Goal: Obtain resource: Download file/media

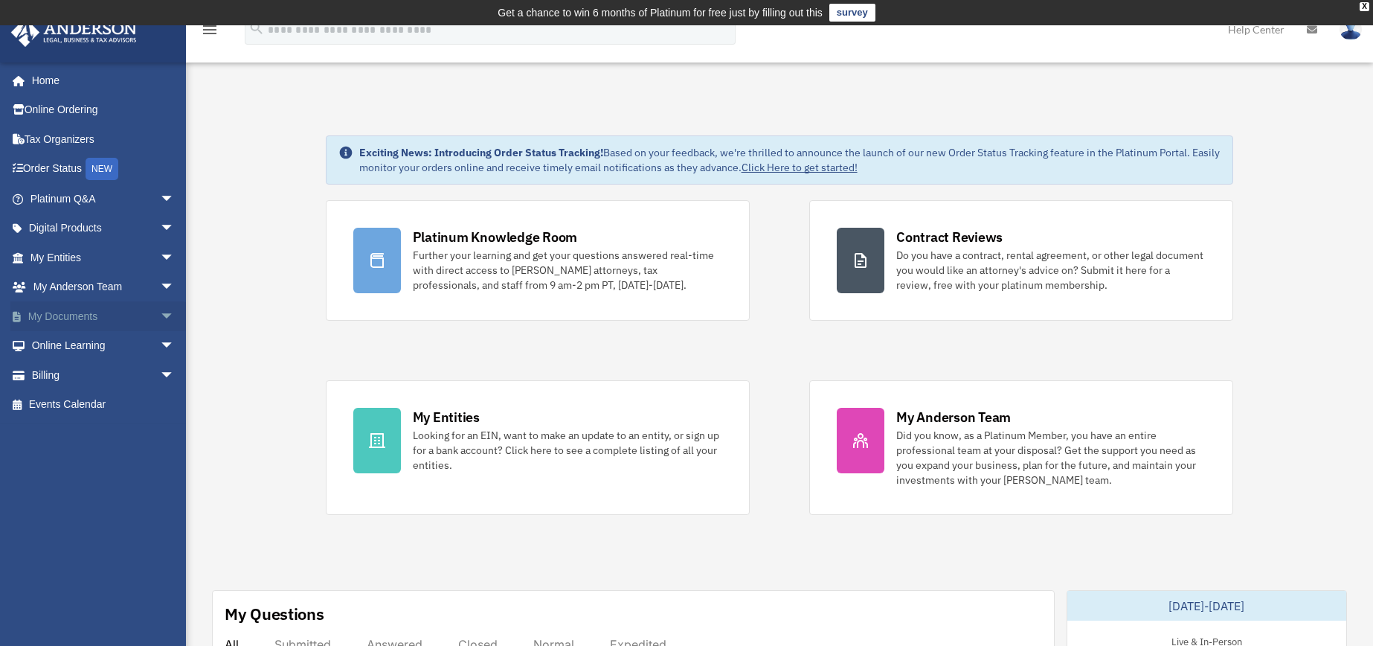
click at [160, 309] on span "arrow_drop_down" at bounding box center [175, 316] width 30 height 30
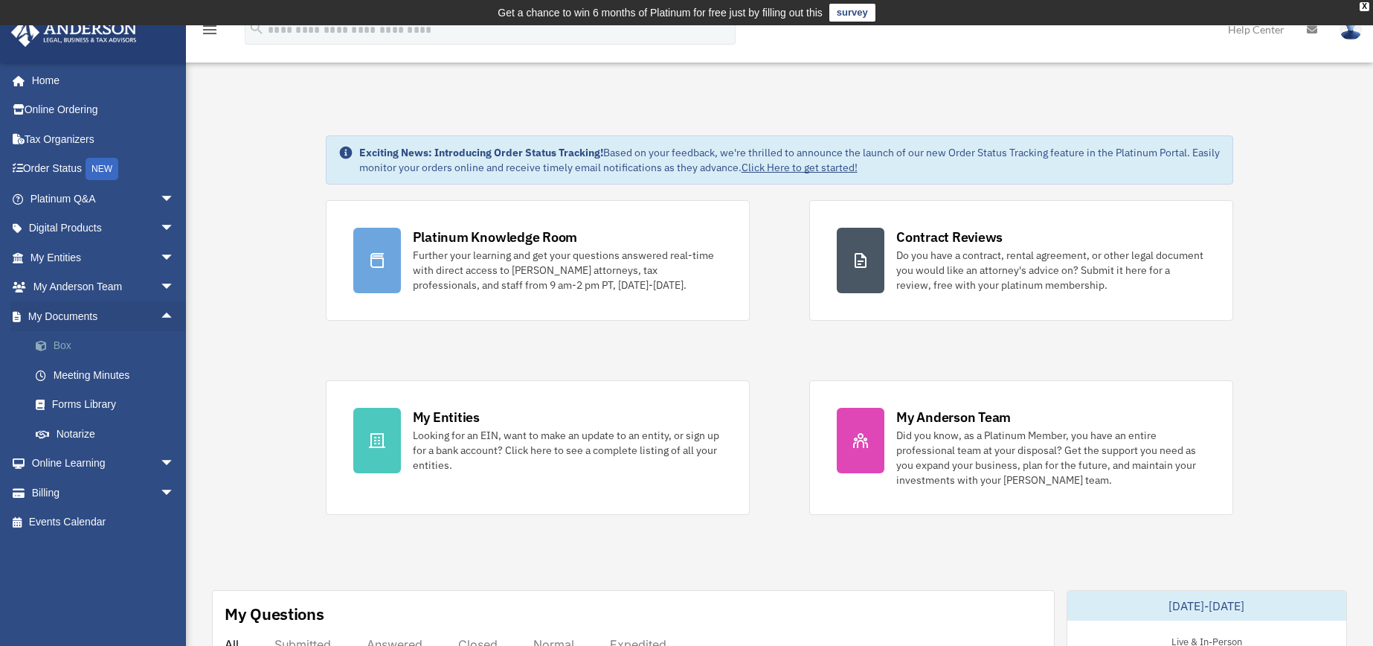
click at [65, 345] on link "Box" at bounding box center [109, 346] width 176 height 30
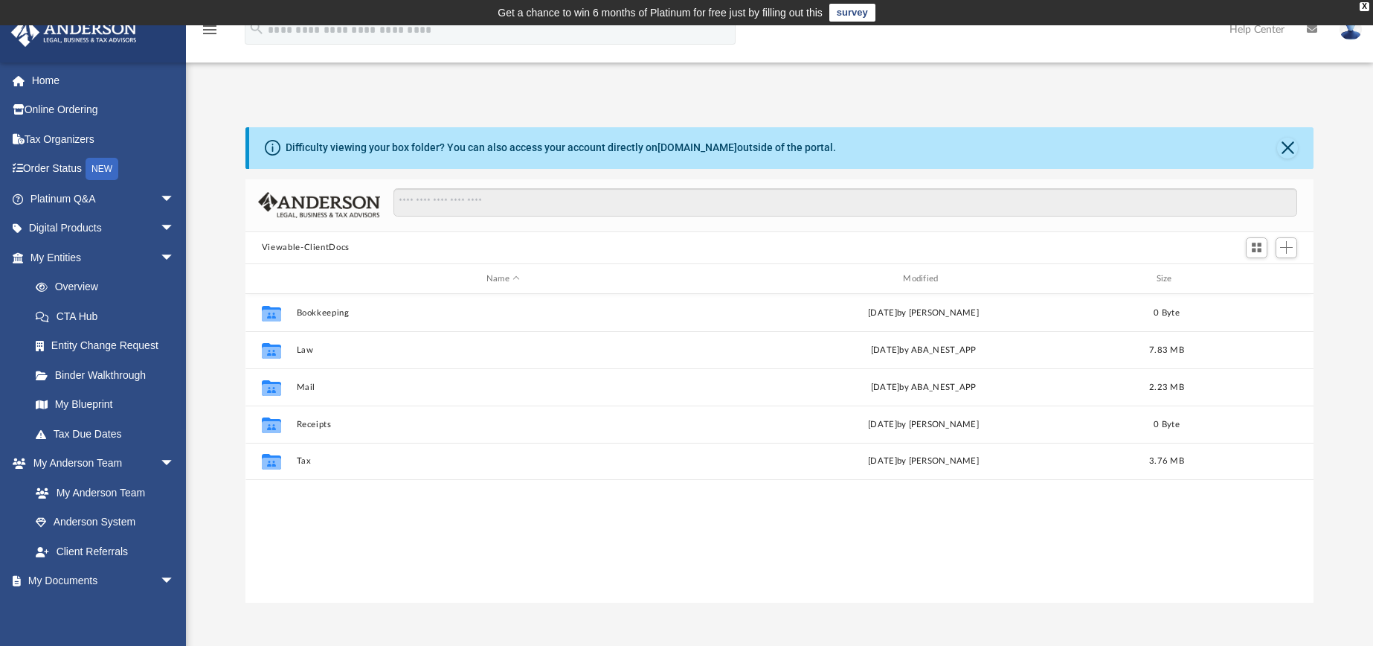
scroll to position [327, 1057]
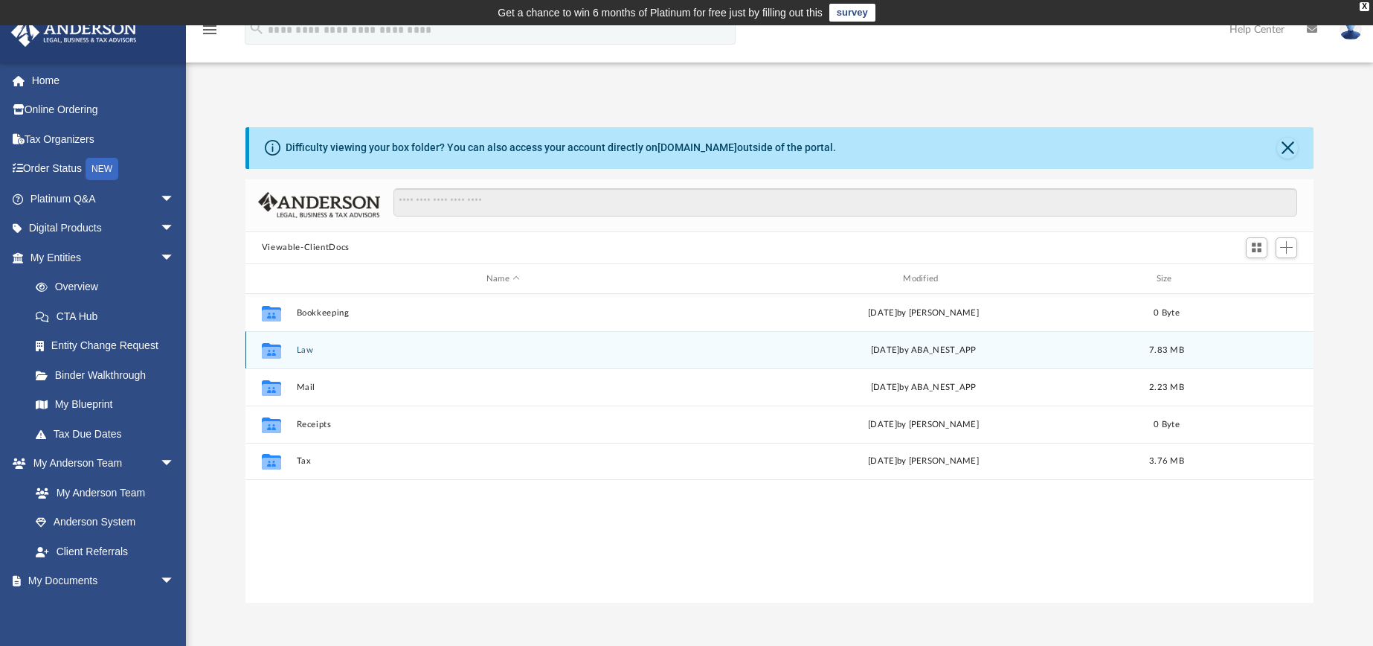
click at [269, 350] on icon "grid" at bounding box center [271, 351] width 19 height 16
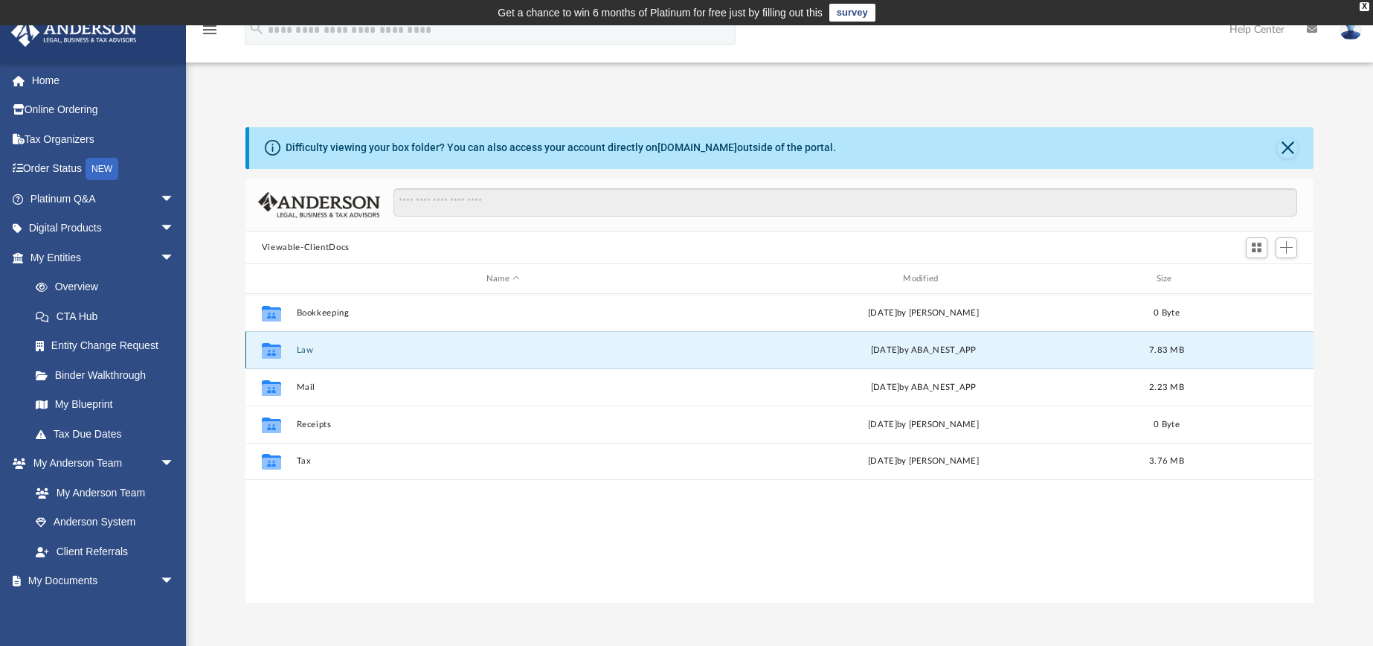
click at [303, 351] on button "Law" at bounding box center [503, 350] width 414 height 10
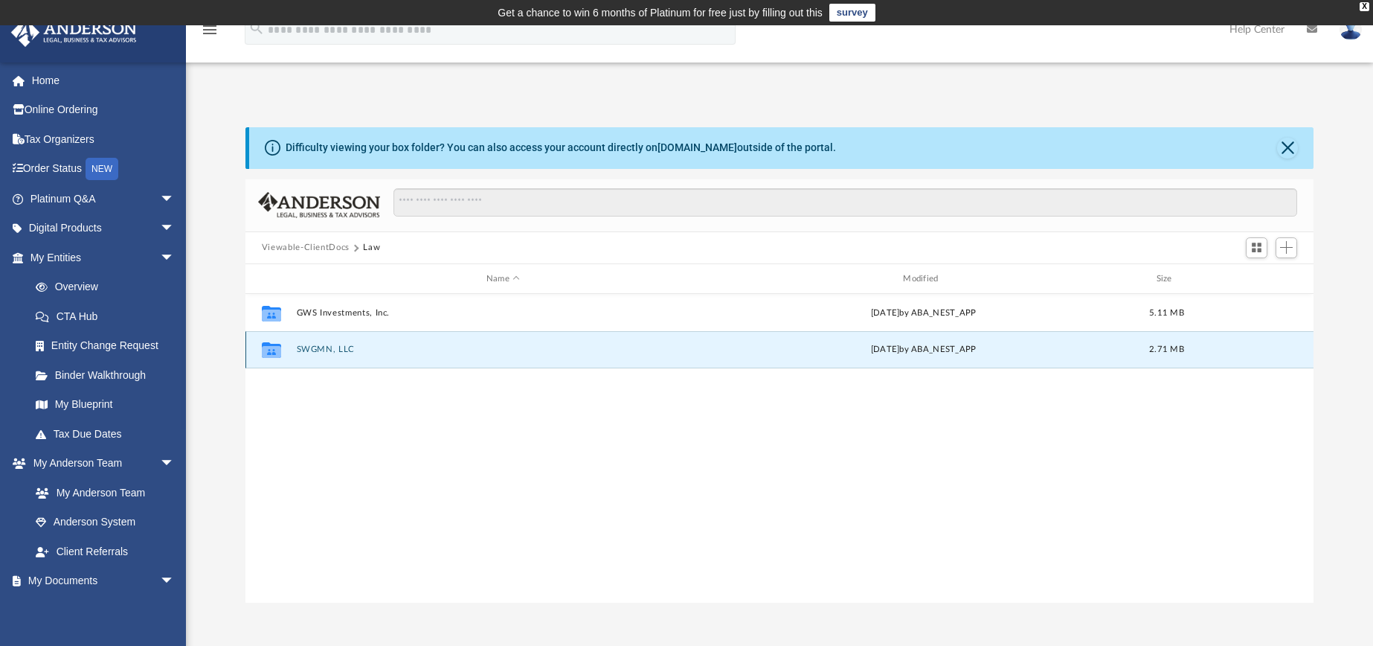
click at [322, 351] on button "SWGMN, LLC" at bounding box center [503, 350] width 414 height 10
click at [272, 348] on icon "grid" at bounding box center [271, 349] width 15 height 19
click at [457, 347] on button "2025.02.17 (08:01:50) - SWGMN, LLC - EIN Letter from IRS.pdf" at bounding box center [503, 350] width 414 height 10
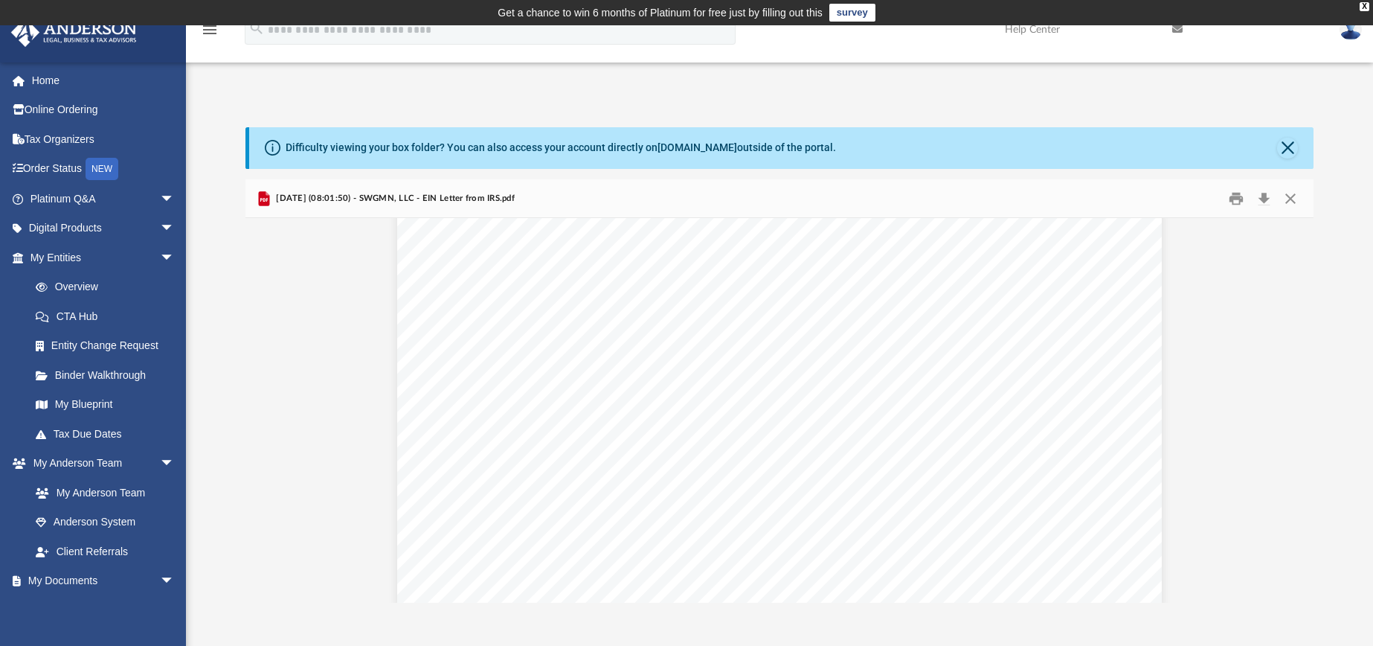
scroll to position [0, 0]
click at [1264, 196] on button "Download" at bounding box center [1263, 198] width 27 height 23
click at [1290, 146] on button "Close" at bounding box center [1287, 148] width 21 height 21
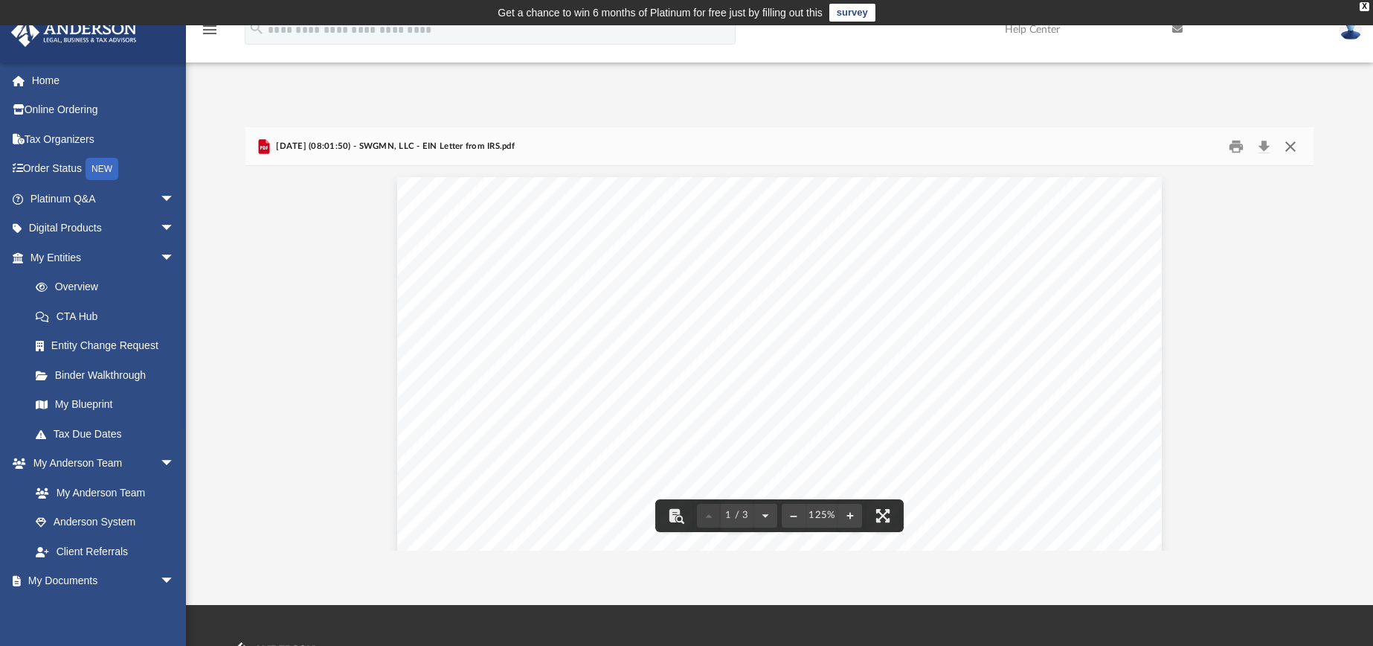
click at [1291, 145] on button "Close" at bounding box center [1290, 146] width 27 height 23
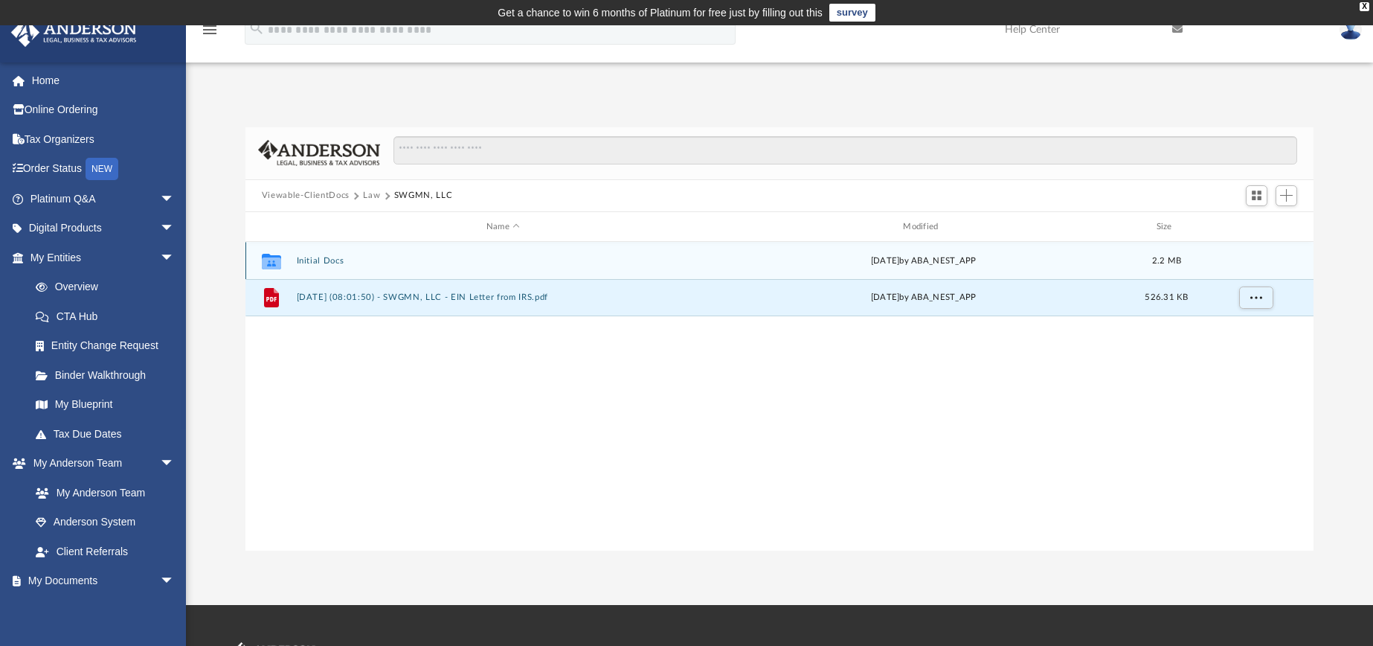
click at [272, 261] on icon "grid" at bounding box center [271, 263] width 19 height 12
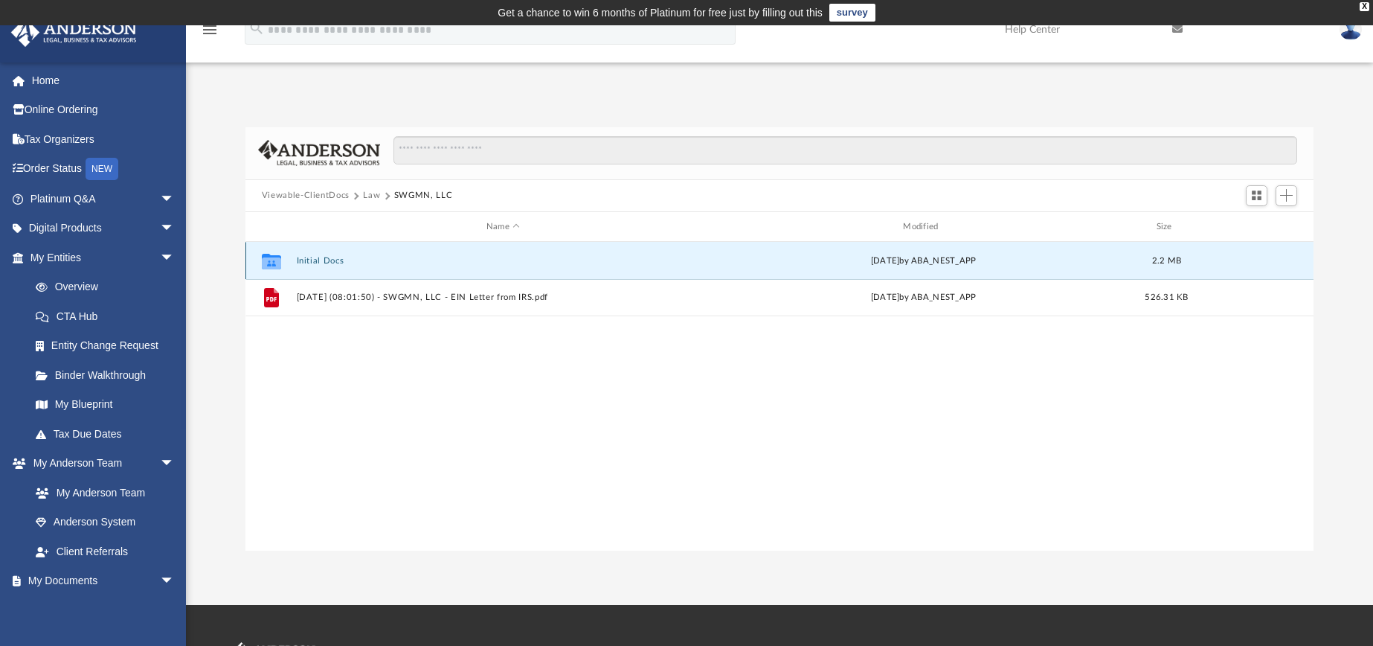
click at [310, 261] on button "Initial Docs" at bounding box center [503, 261] width 414 height 10
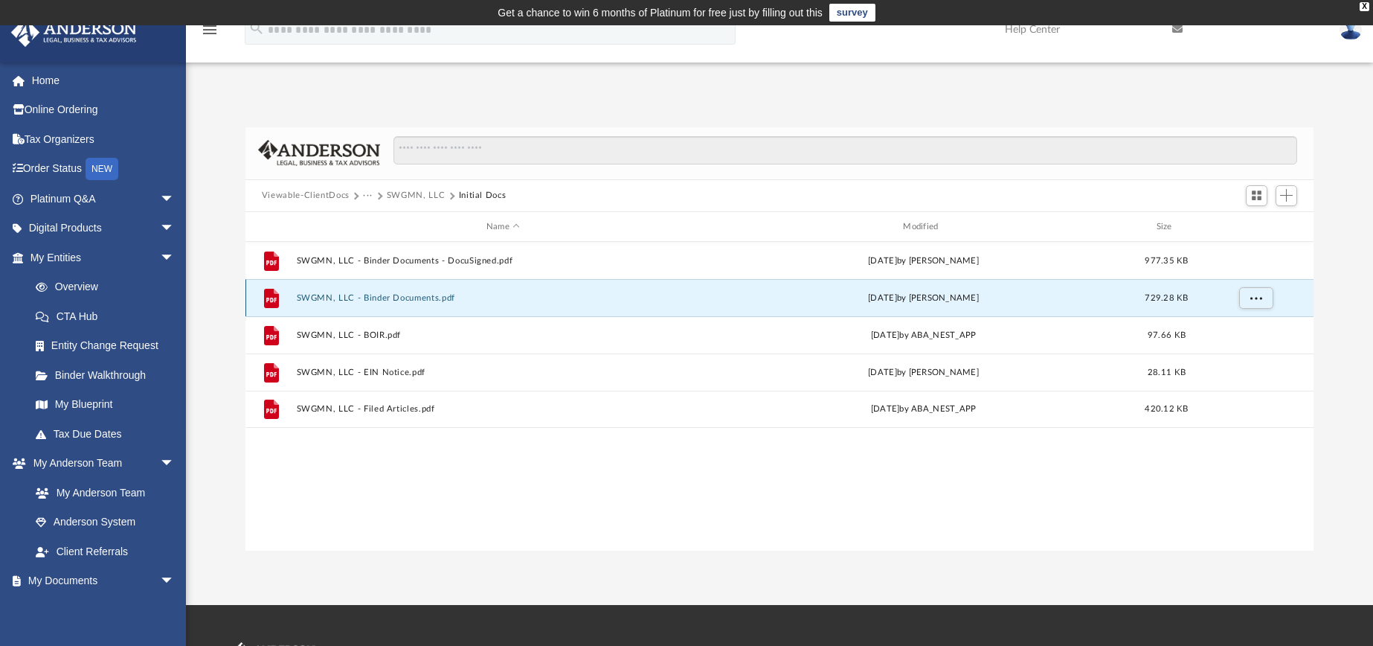
click at [333, 297] on button "SWGMN, LLC - Binder Documents.pdf" at bounding box center [503, 298] width 414 height 10
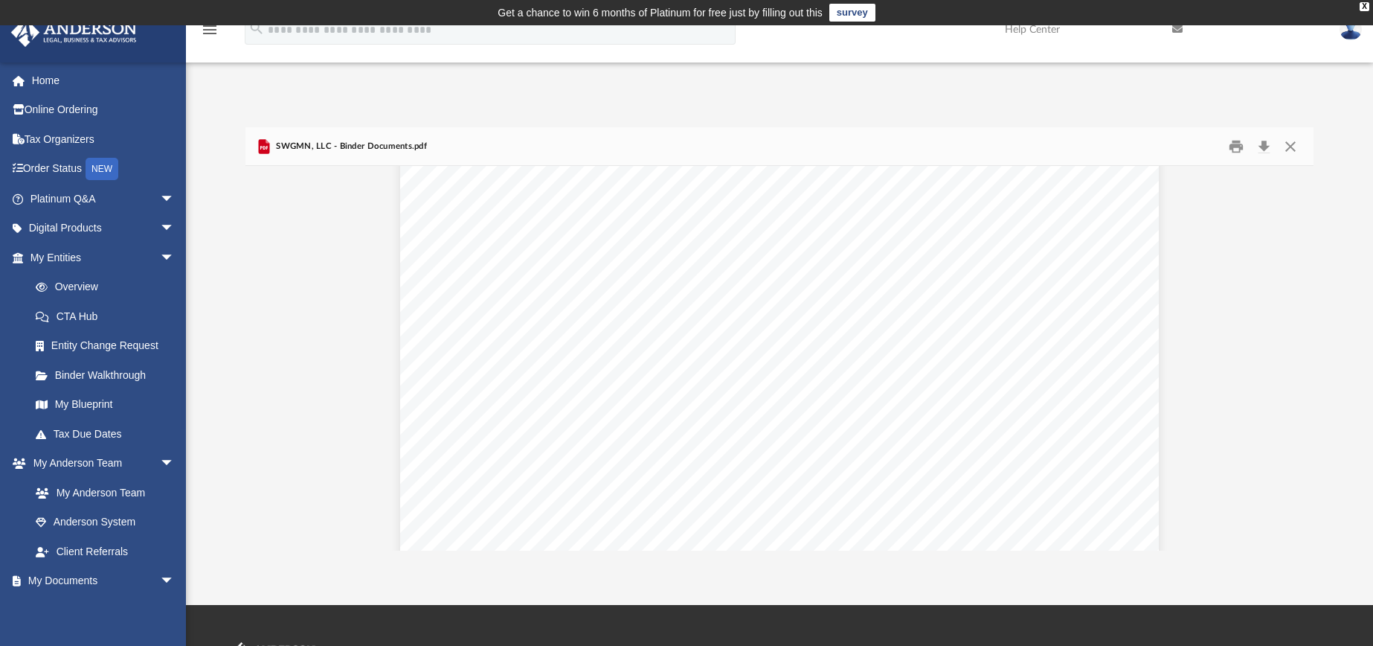
scroll to position [7179, 0]
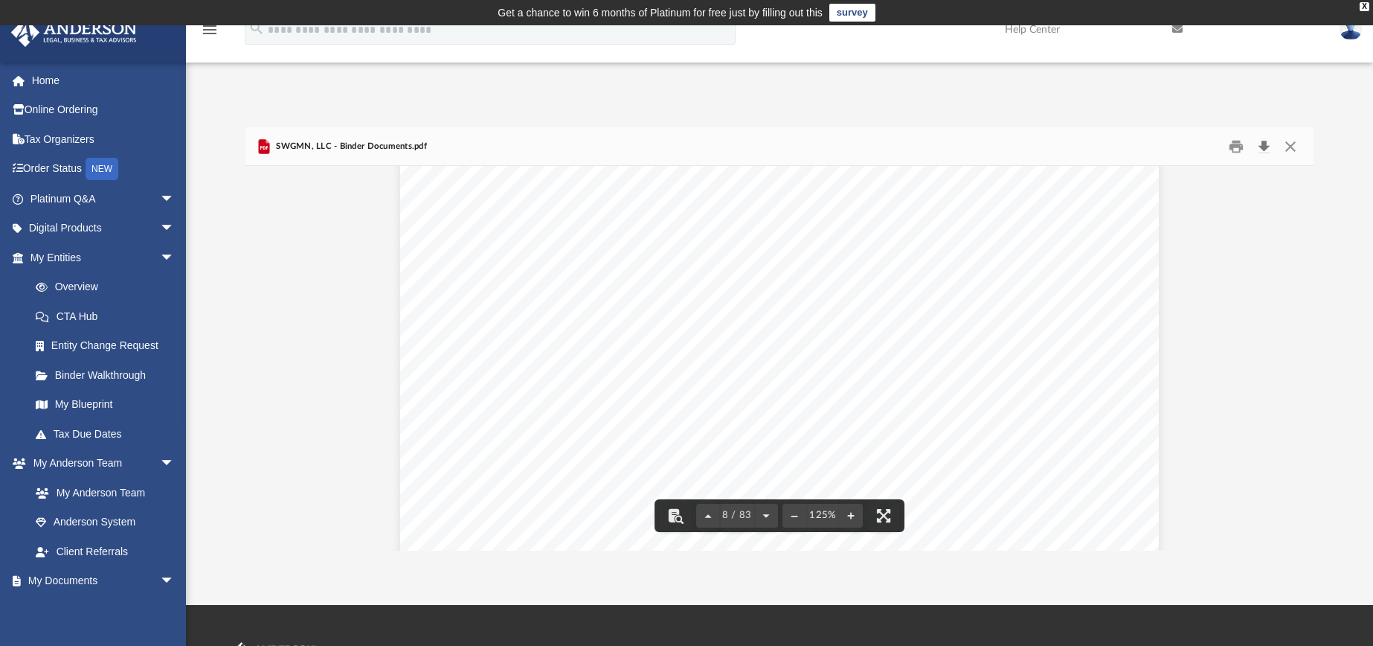
click at [1265, 146] on button "Download" at bounding box center [1263, 146] width 27 height 23
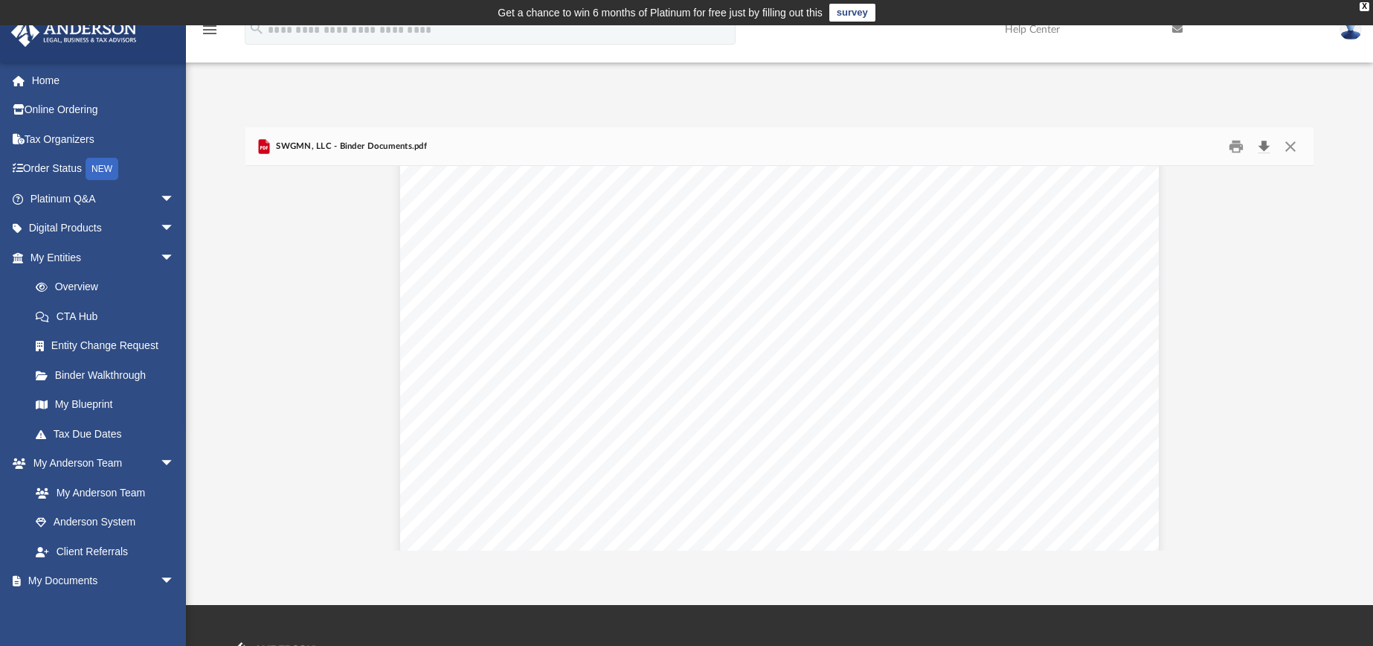
click at [1265, 147] on button "Download" at bounding box center [1263, 146] width 27 height 23
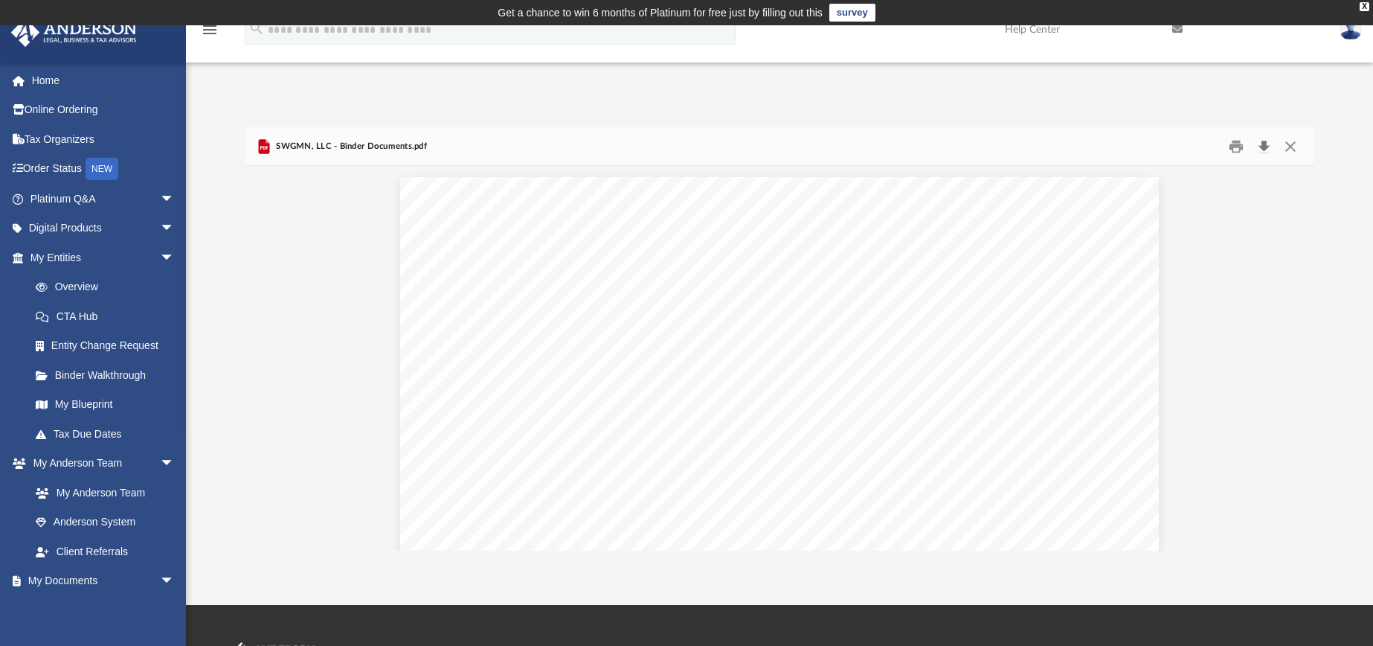
click at [1265, 142] on button "Download" at bounding box center [1263, 146] width 27 height 23
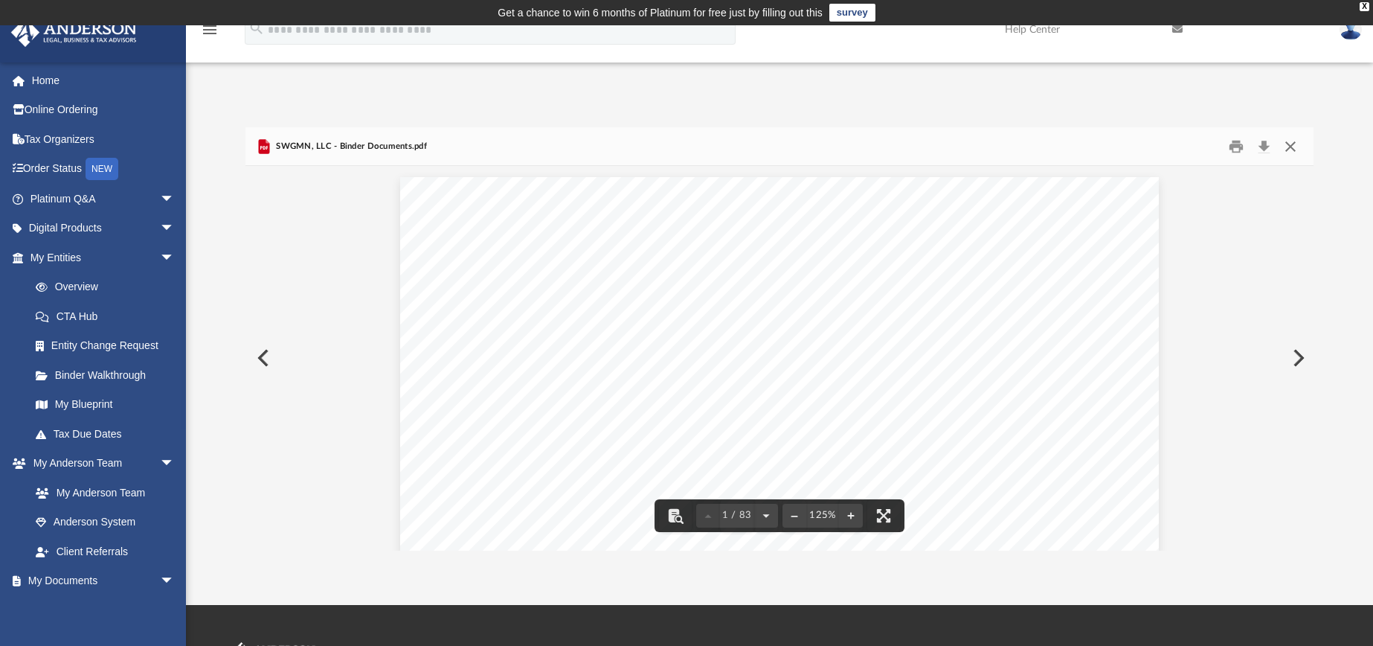
click at [1293, 147] on button "Close" at bounding box center [1290, 146] width 27 height 23
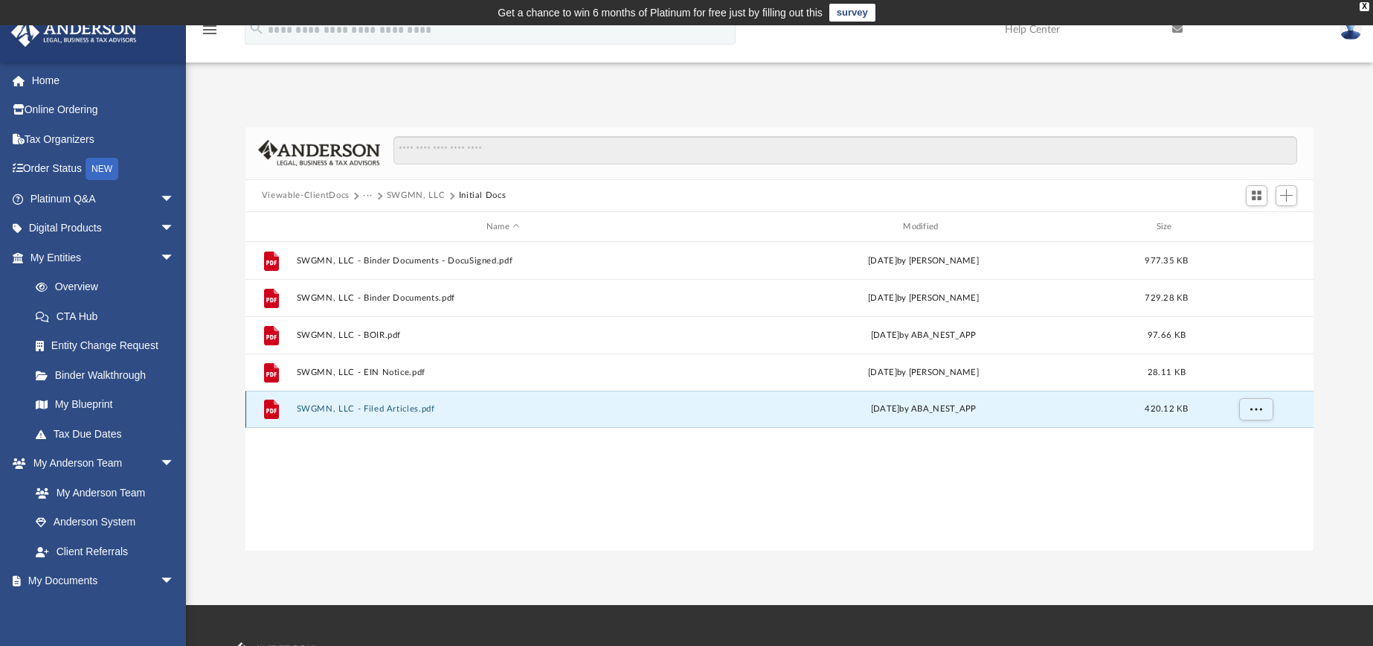
click at [354, 407] on button "SWGMN, LLC - Filed Articles.pdf" at bounding box center [503, 410] width 414 height 10
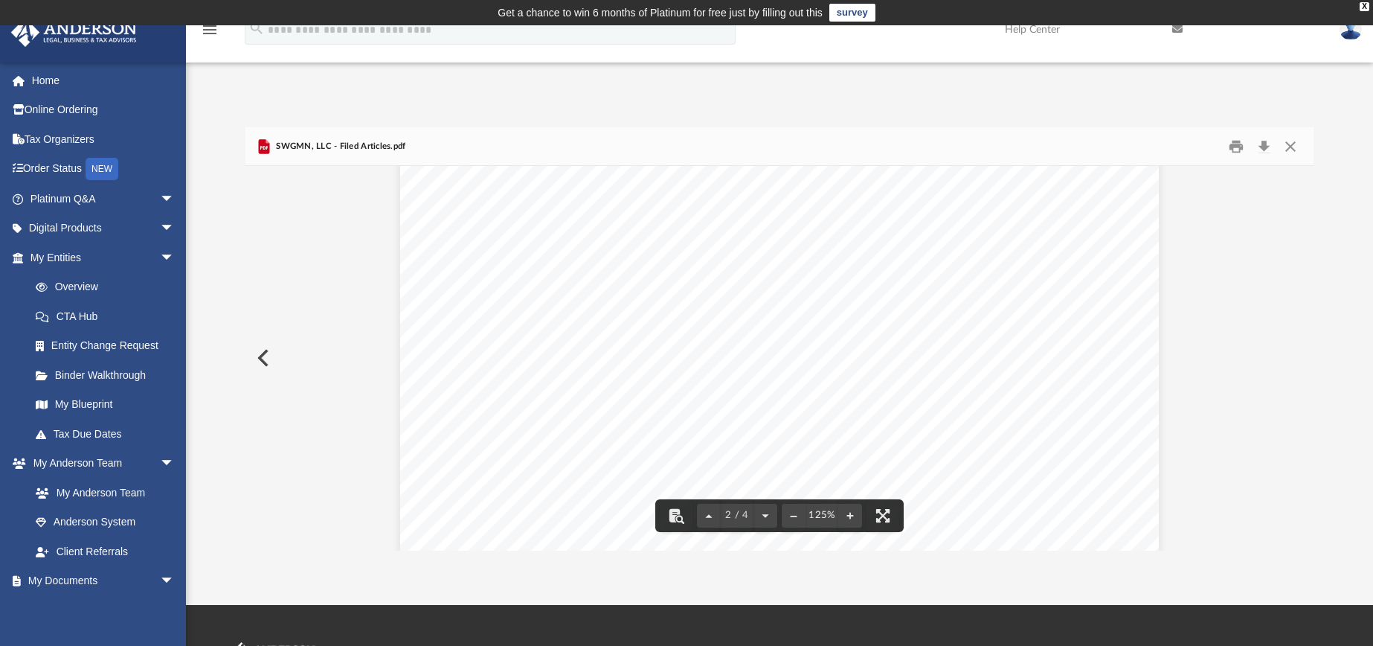
scroll to position [1019, 0]
click at [1294, 147] on button "Close" at bounding box center [1290, 146] width 27 height 23
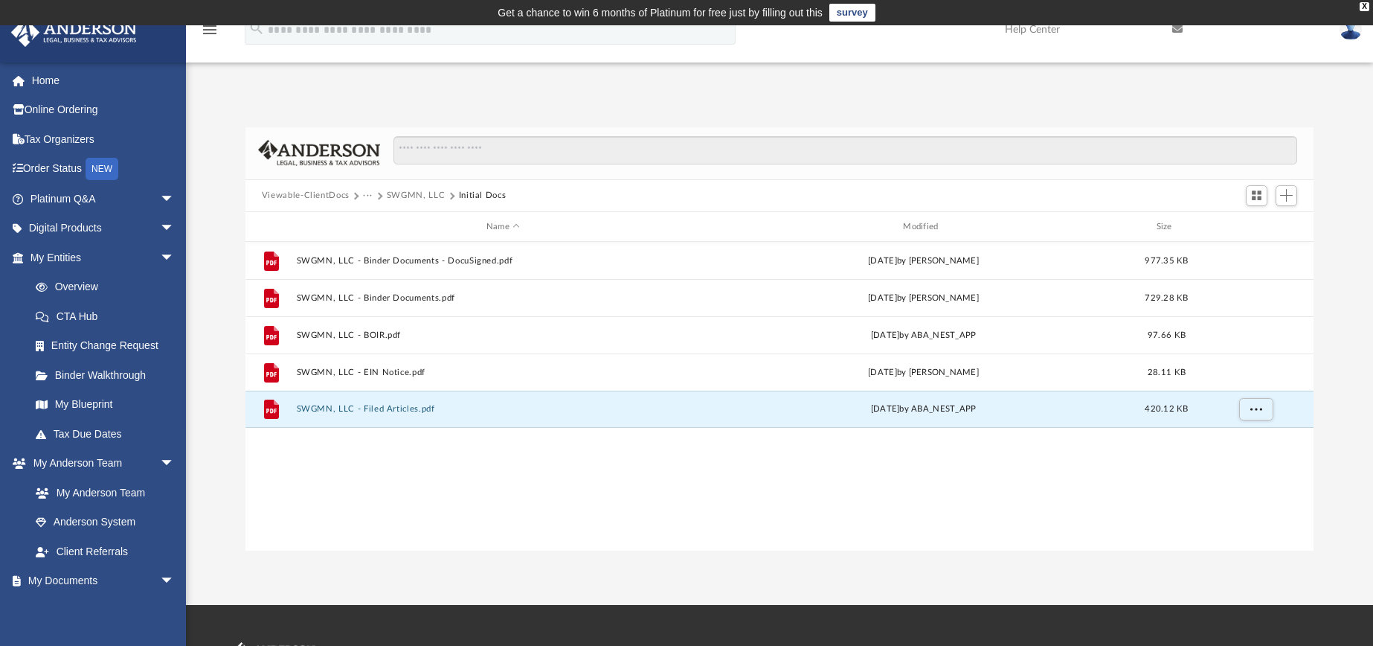
click at [409, 194] on button "SWGMN, LLC" at bounding box center [416, 195] width 59 height 13
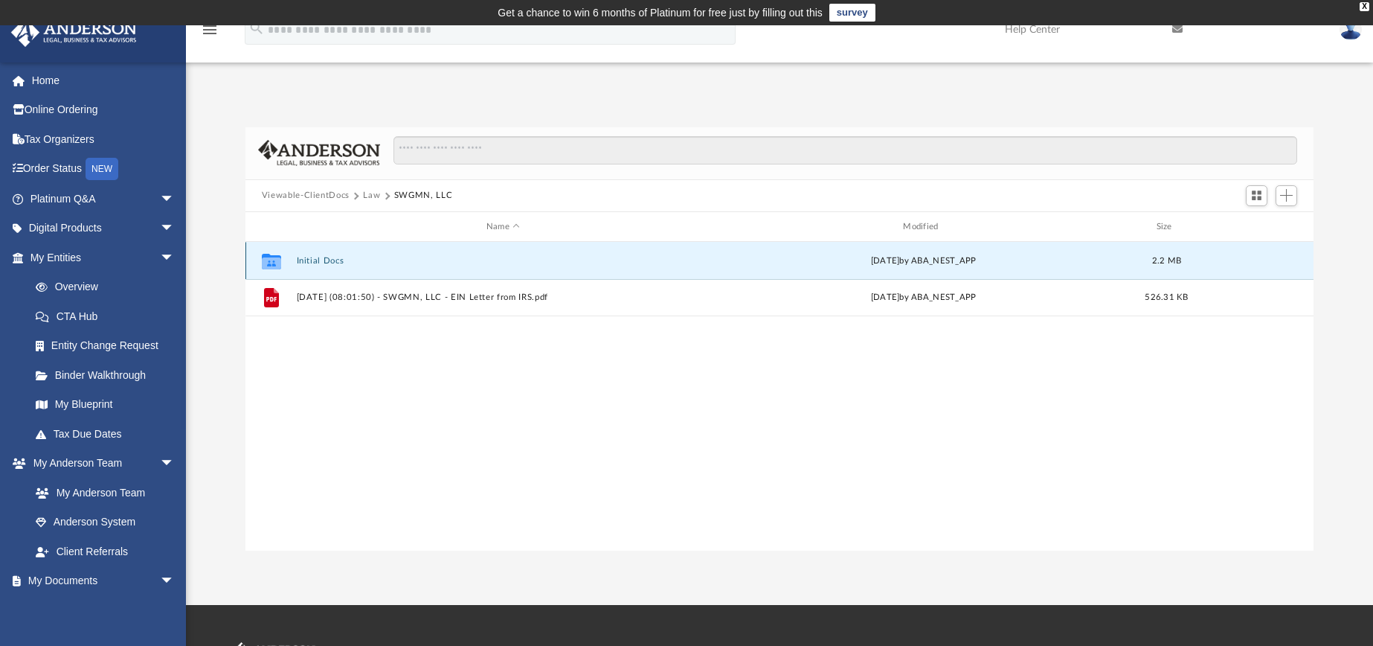
click at [327, 258] on button "Initial Docs" at bounding box center [503, 261] width 414 height 10
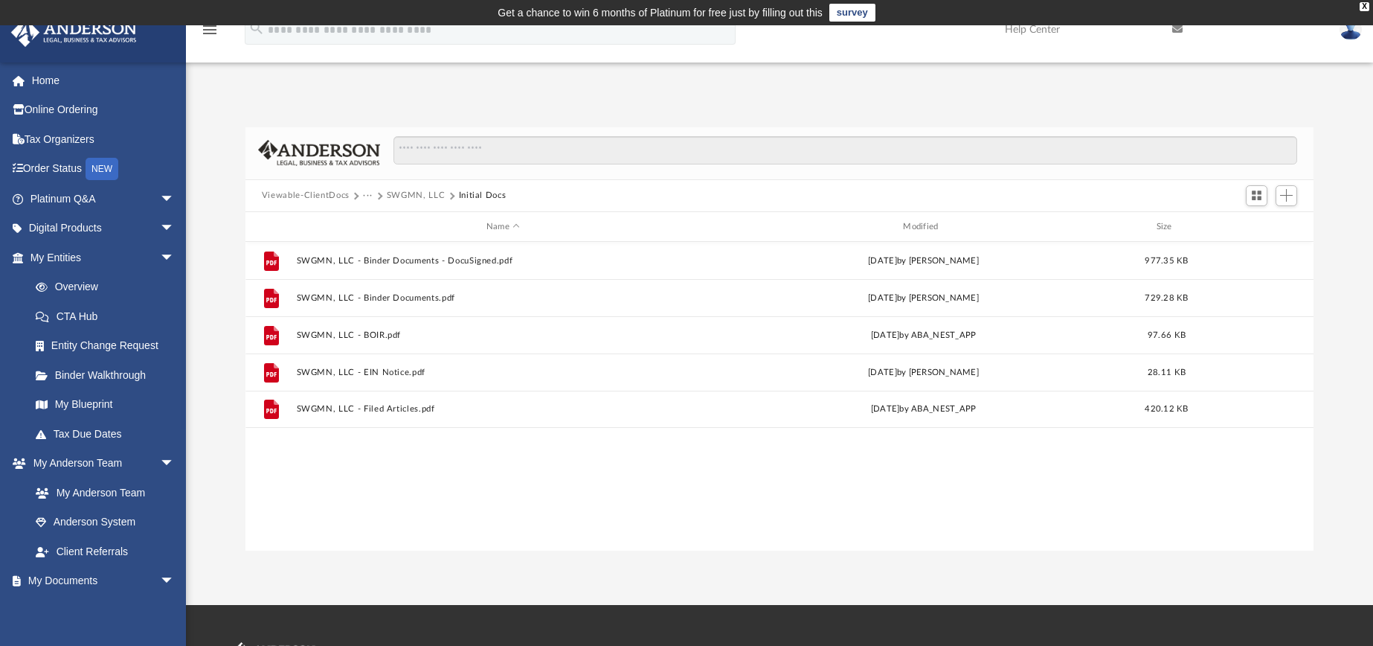
click at [329, 195] on button "Viewable-ClientDocs" at bounding box center [306, 195] width 88 height 13
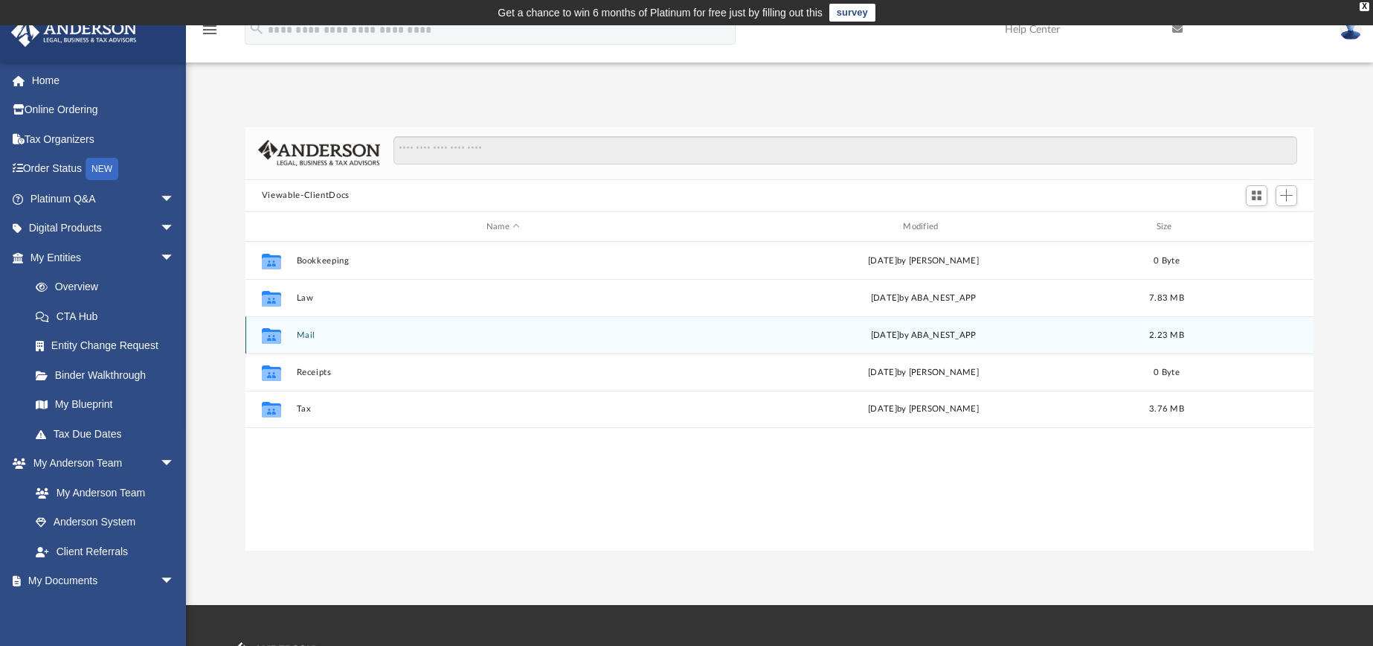
click at [276, 333] on icon "grid" at bounding box center [271, 338] width 19 height 12
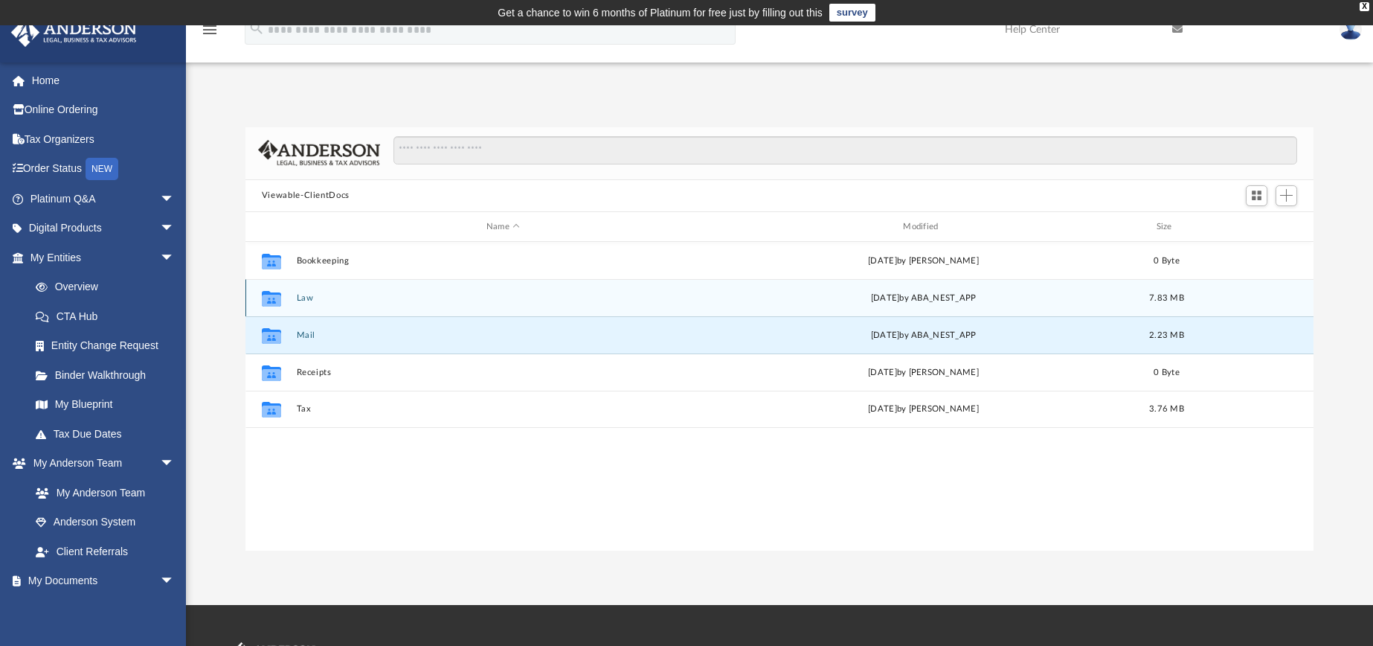
click at [272, 300] on icon "grid" at bounding box center [271, 301] width 19 height 12
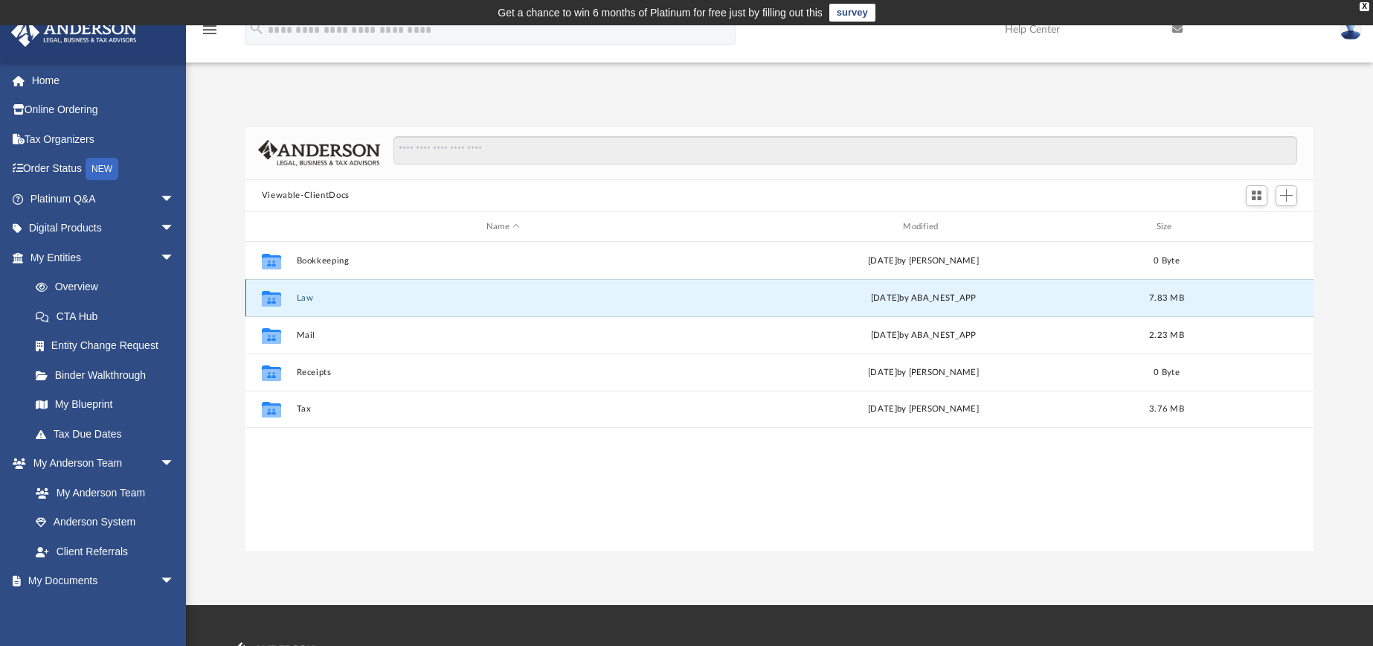
click at [303, 298] on button "Law" at bounding box center [503, 298] width 414 height 10
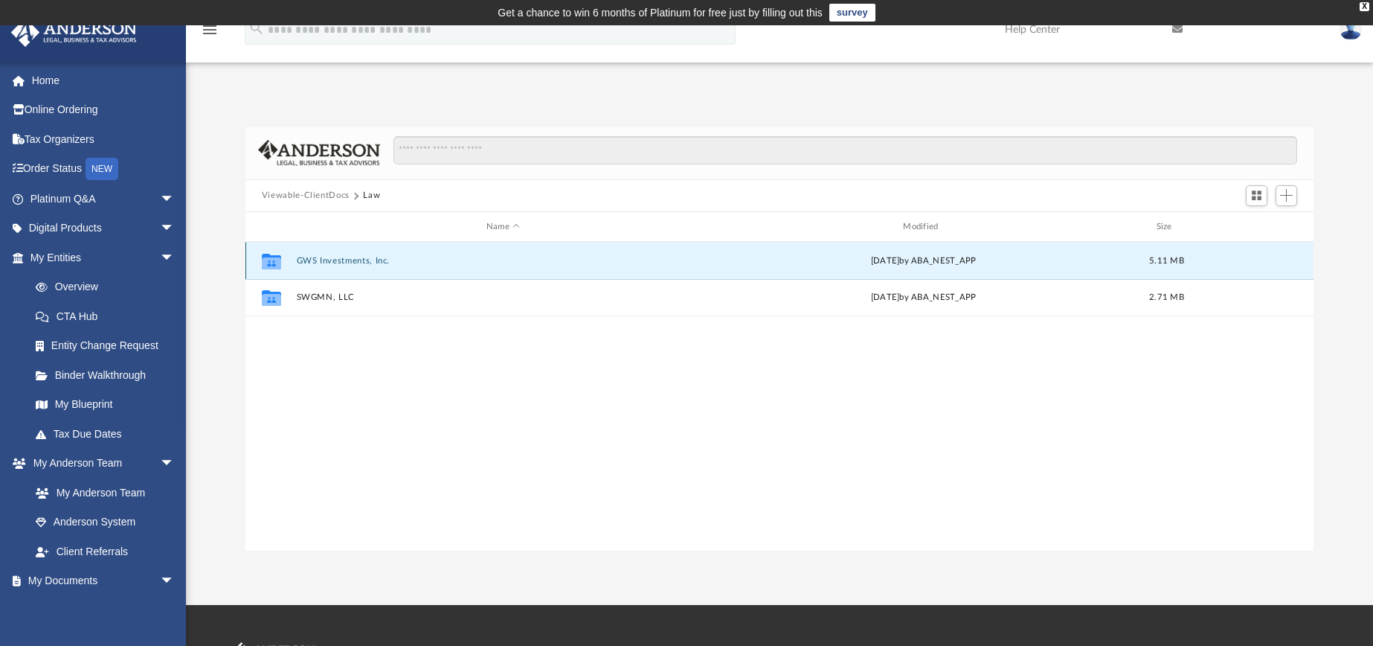
click at [325, 264] on button "GWS Investments, Inc." at bounding box center [503, 261] width 414 height 10
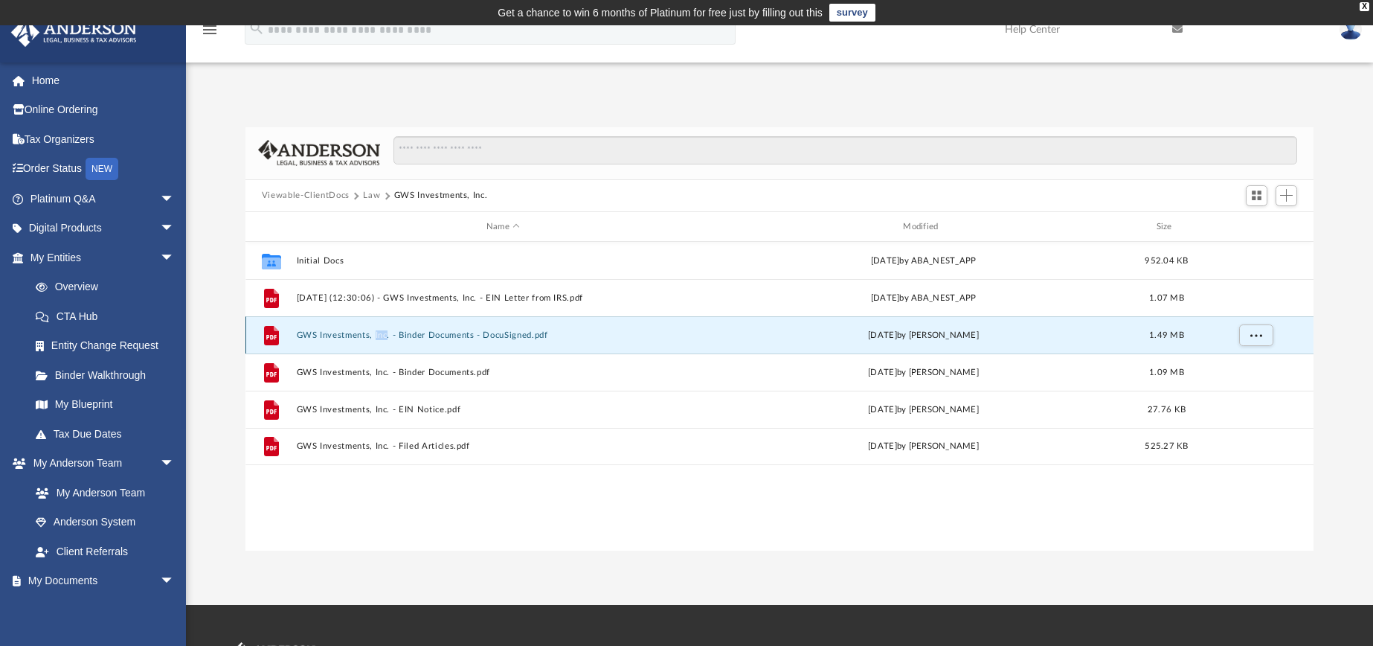
click at [321, 338] on button "GWS Investments, Inc. - Binder Documents - DocuSigned.pdf" at bounding box center [503, 335] width 414 height 10
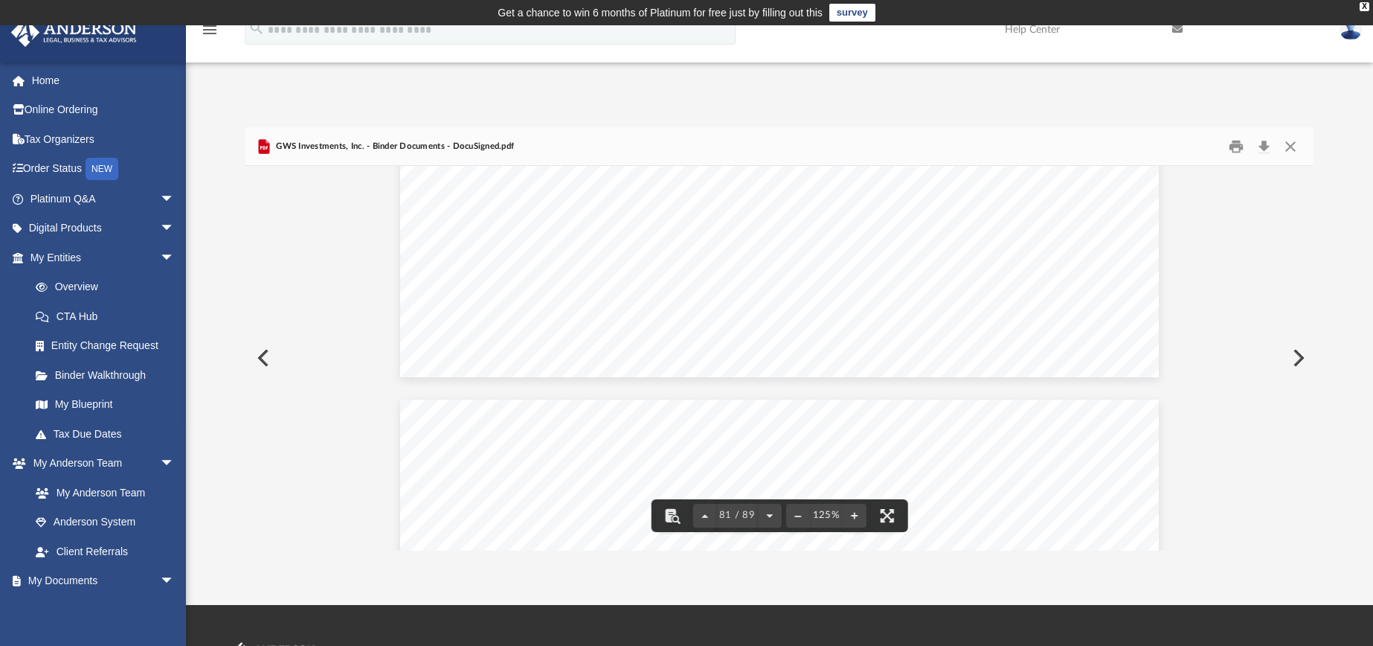
scroll to position [79738, 0]
